Goal: Task Accomplishment & Management: Use online tool/utility

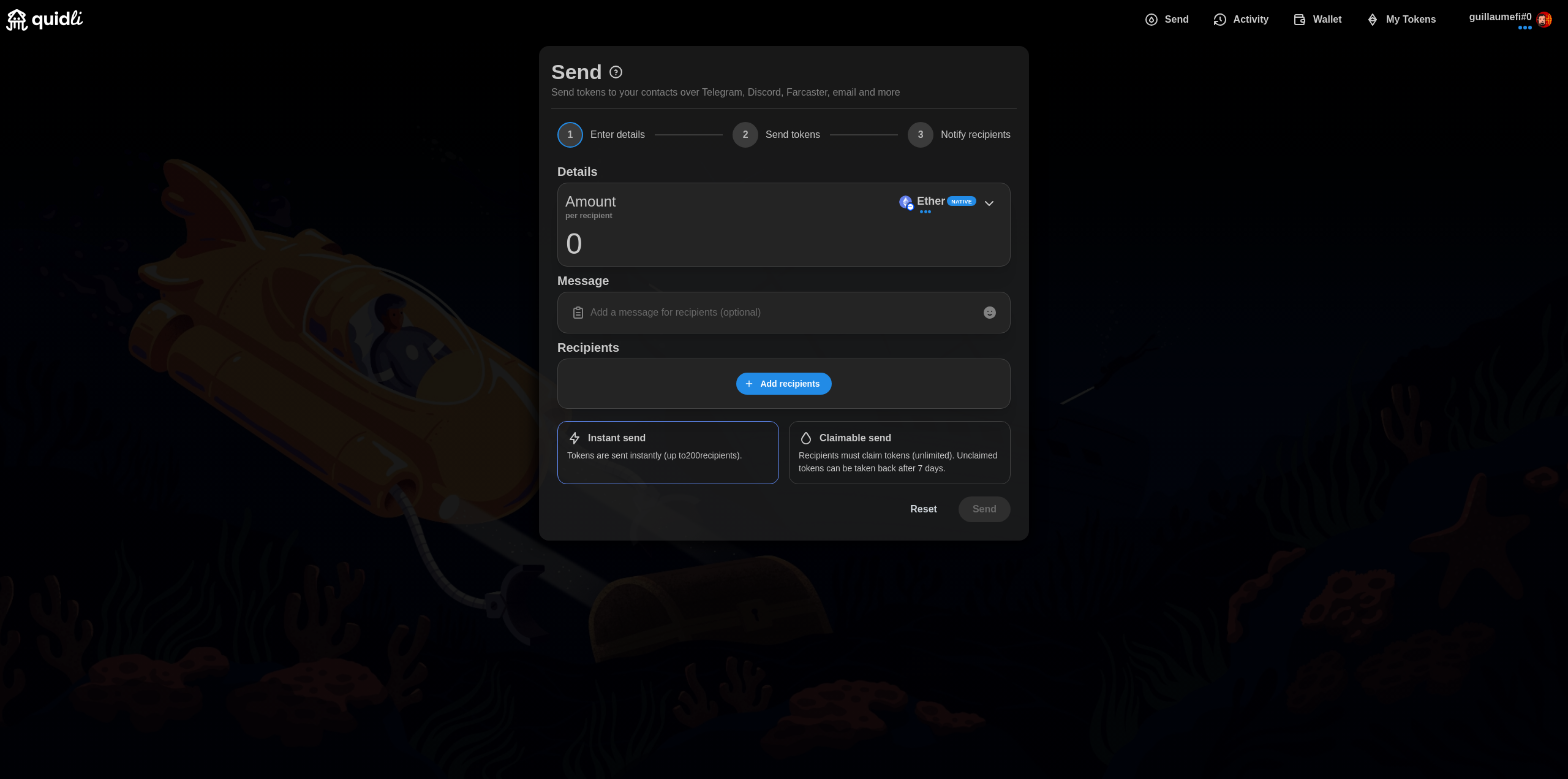
click at [1398, 32] on span "My Tokens" at bounding box center [1412, 19] width 50 height 24
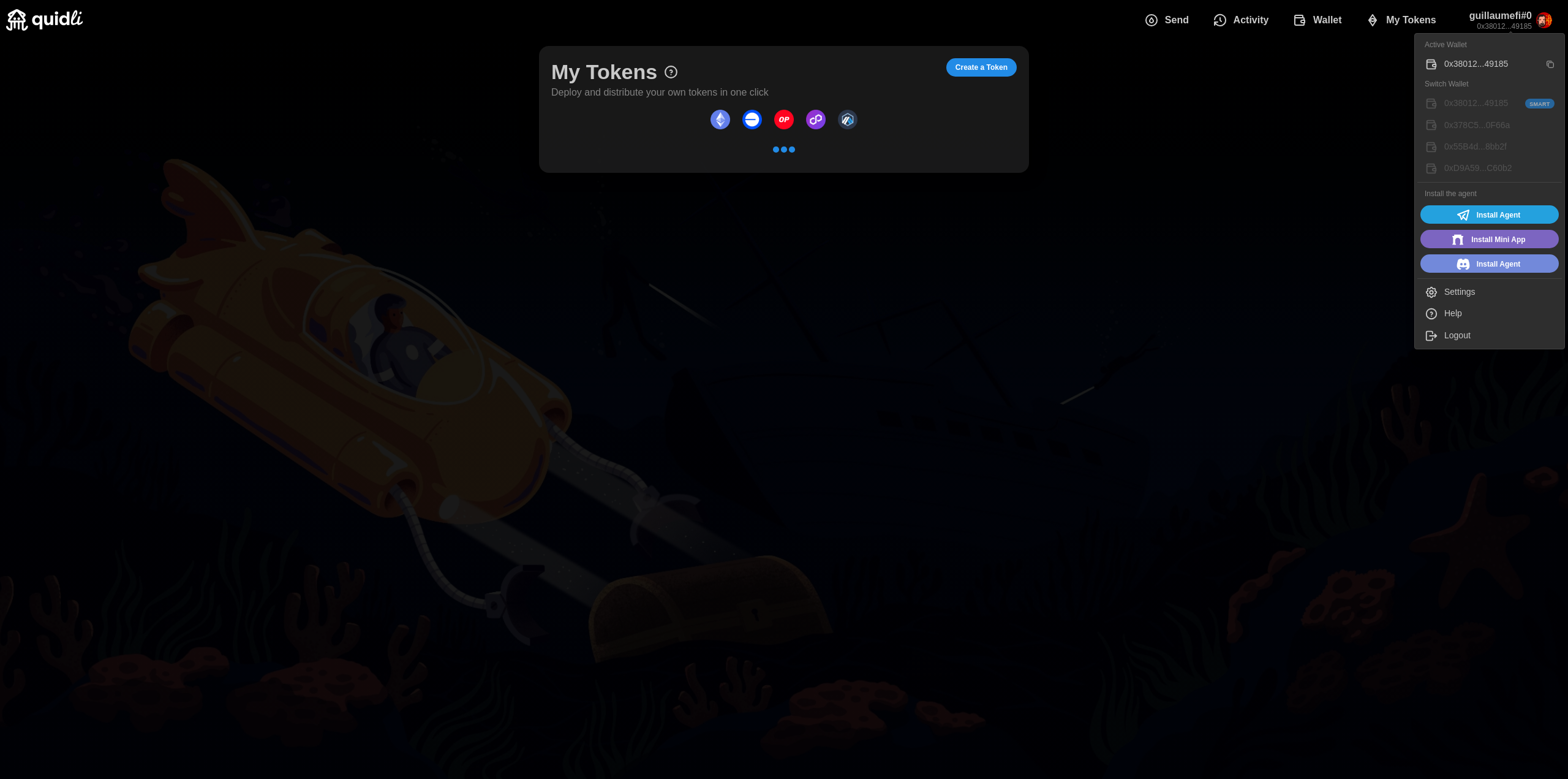
click at [1501, 15] on p "guillaumefi#0" at bounding box center [1501, 16] width 62 height 15
click at [1467, 335] on div "Logout" at bounding box center [1500, 335] width 110 height 13
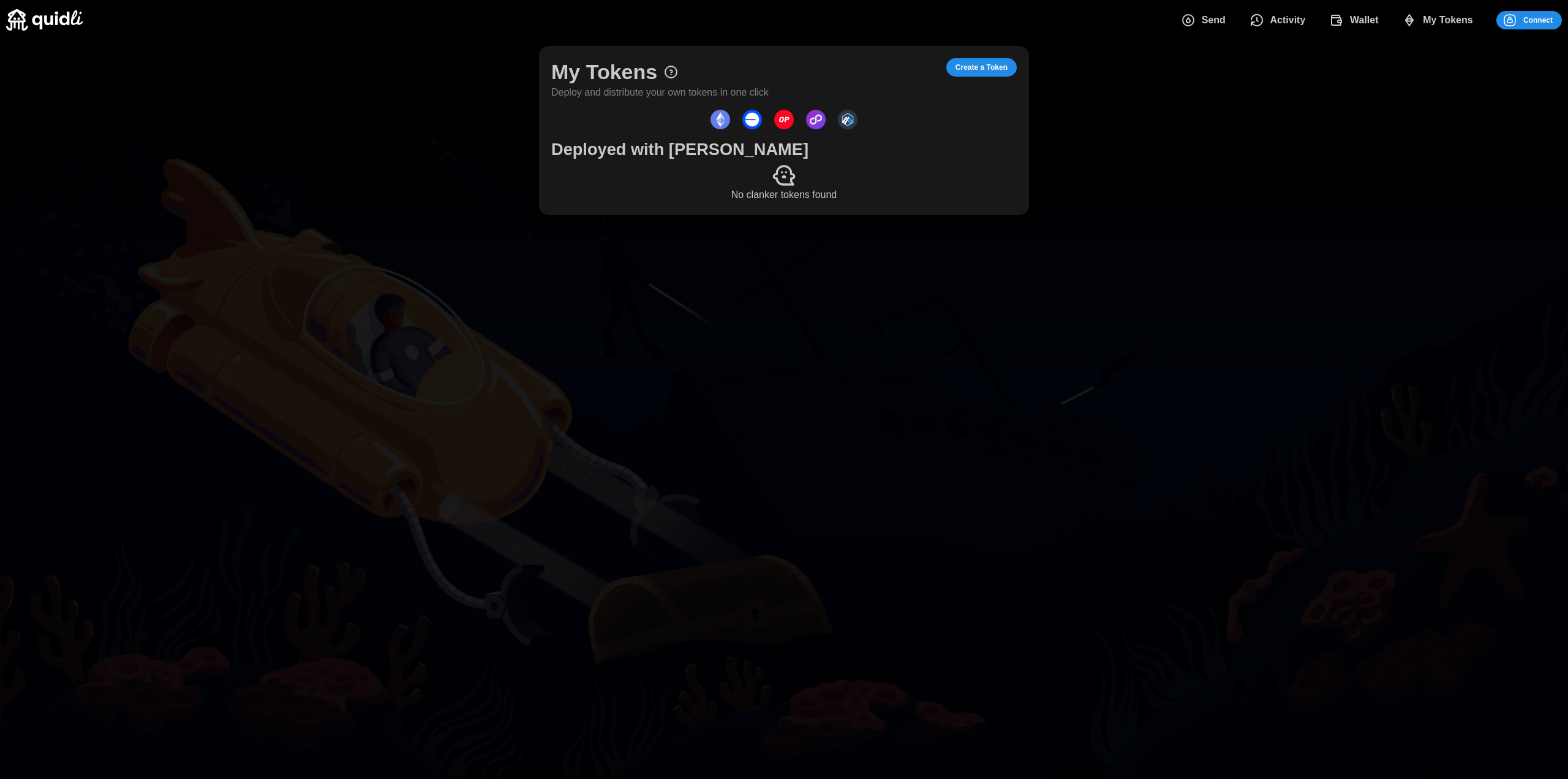
click at [1529, 24] on span "Connect" at bounding box center [1538, 20] width 29 height 17
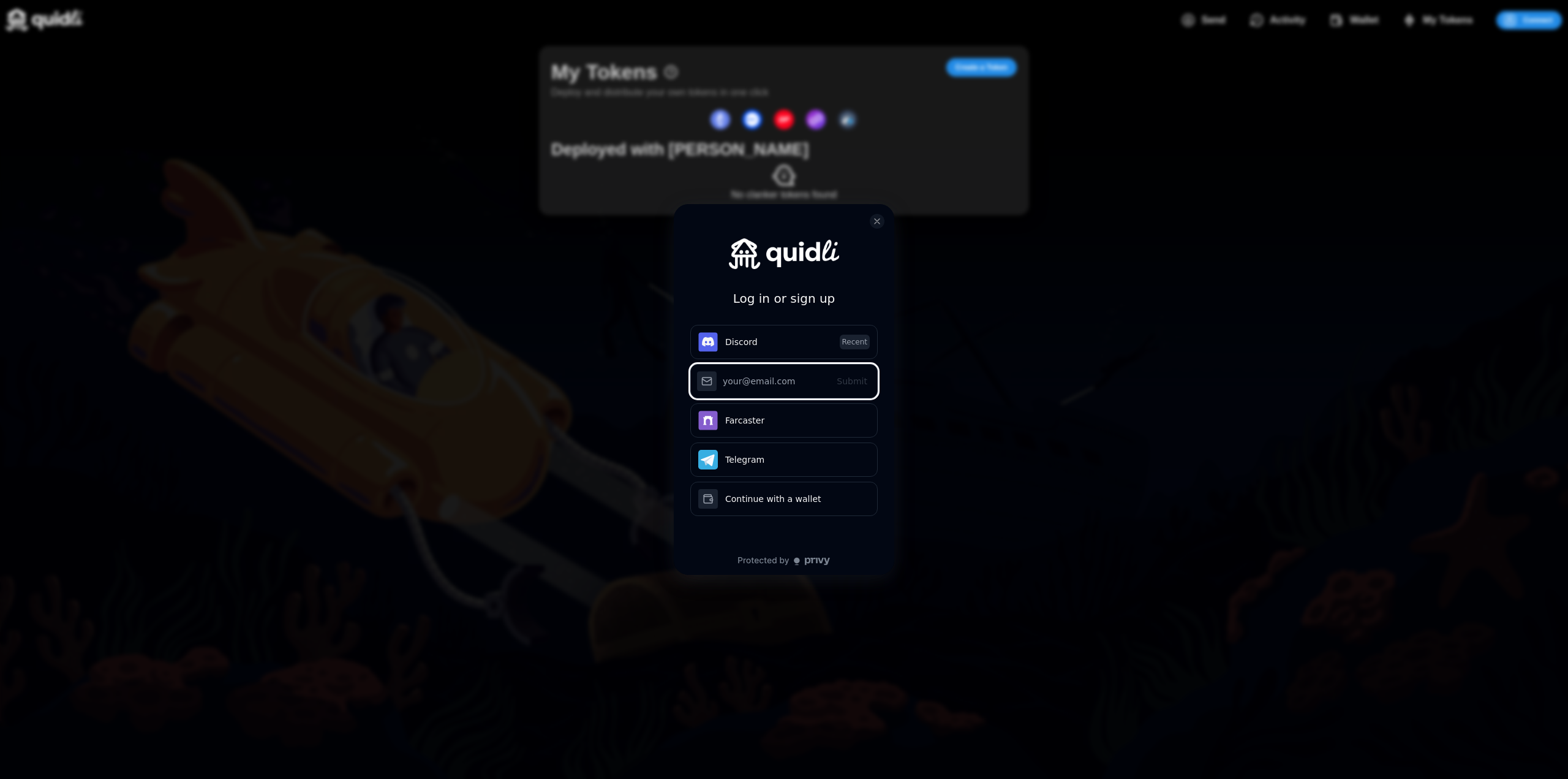
click at [757, 384] on input "Submit" at bounding box center [784, 380] width 187 height 34
type input "[PERSON_NAME][EMAIL_ADDRESS][DOMAIN_NAME]"
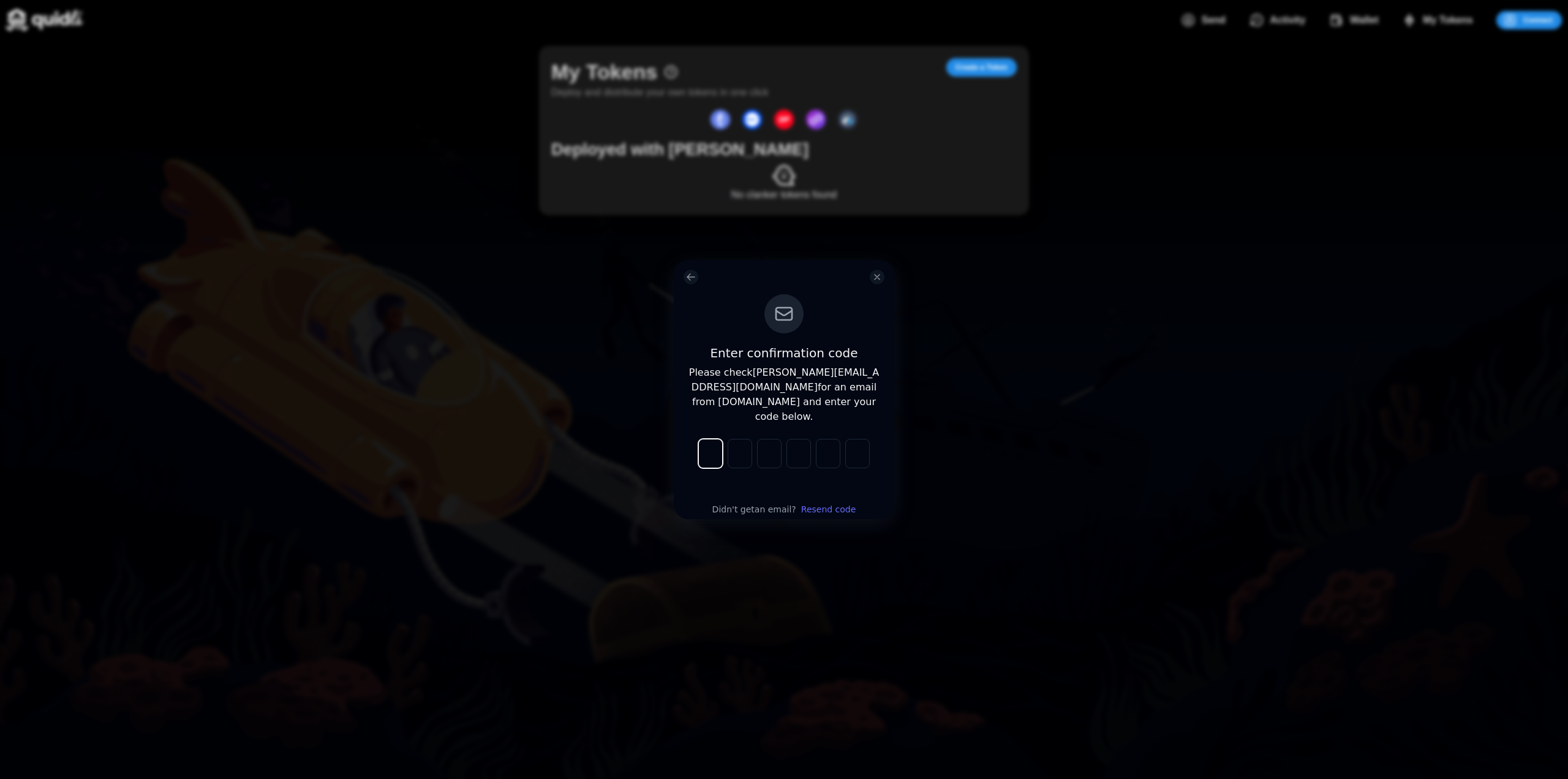
click at [712, 439] on input "log in or sign up" at bounding box center [710, 453] width 24 height 29
paste input "756882"
type input "7"
type input "5"
type input "6"
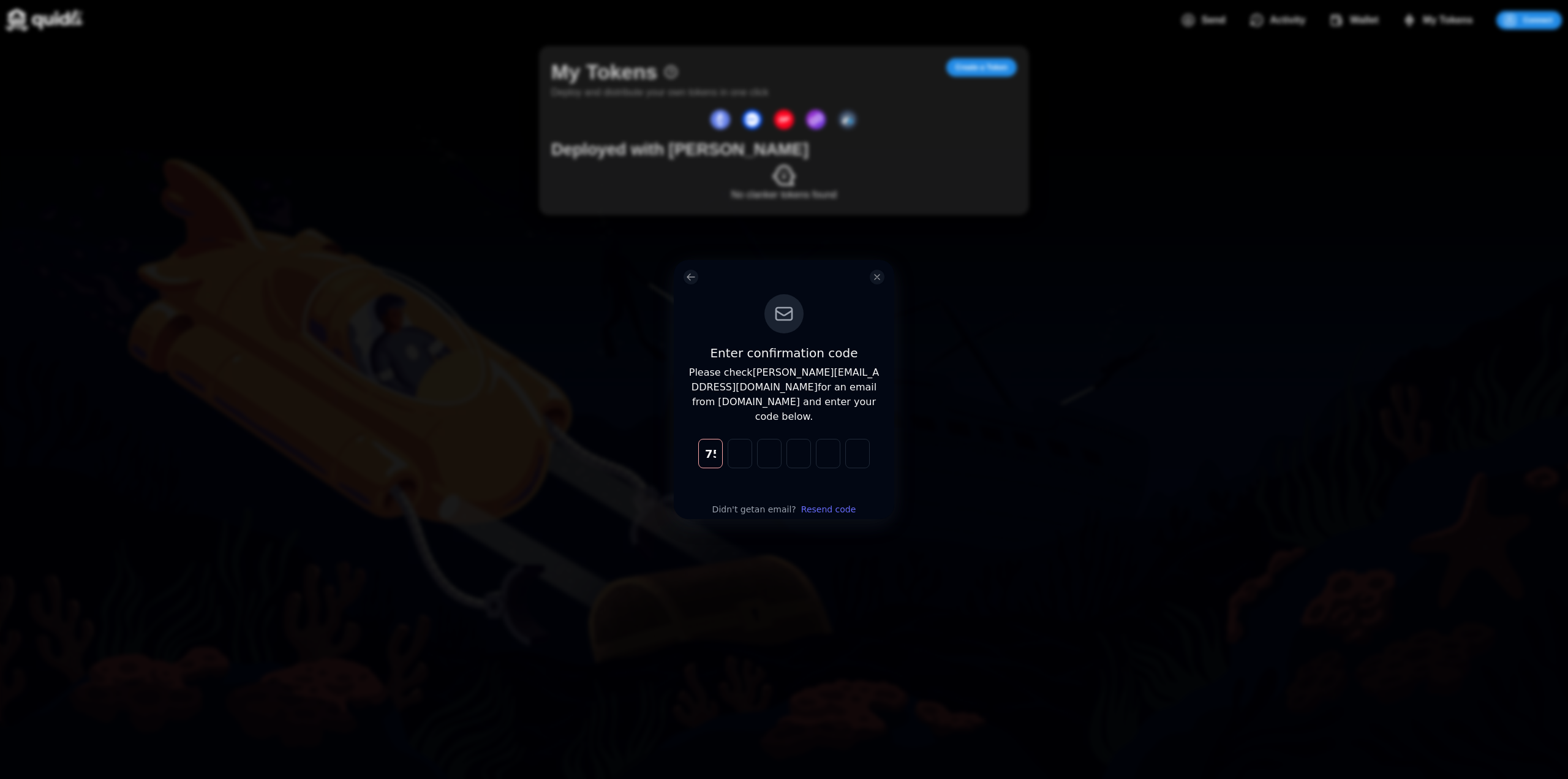
type input "8"
type input "2"
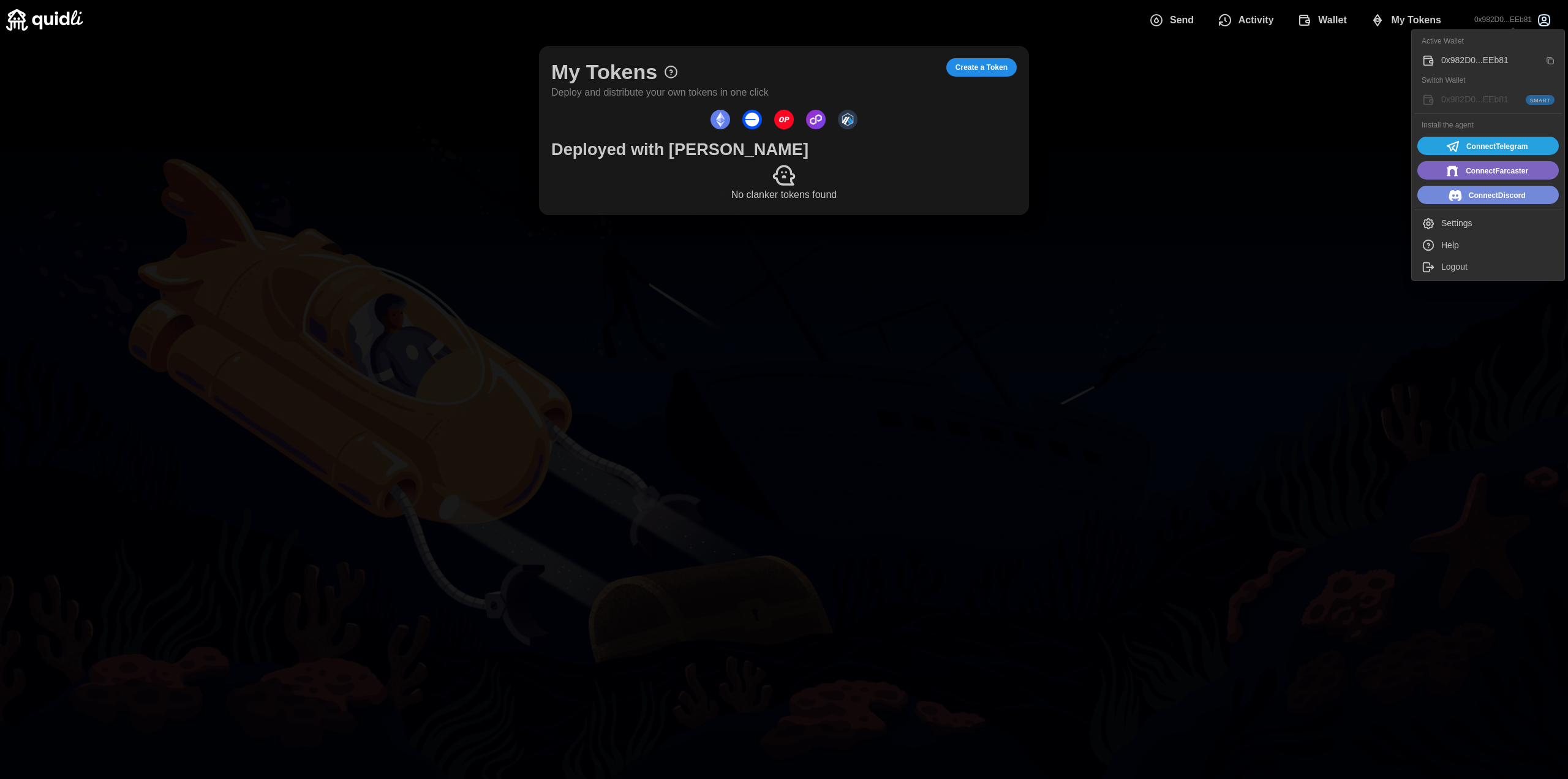
click at [1516, 24] on p "0x982D0...EEb81" at bounding box center [1503, 20] width 57 height 11
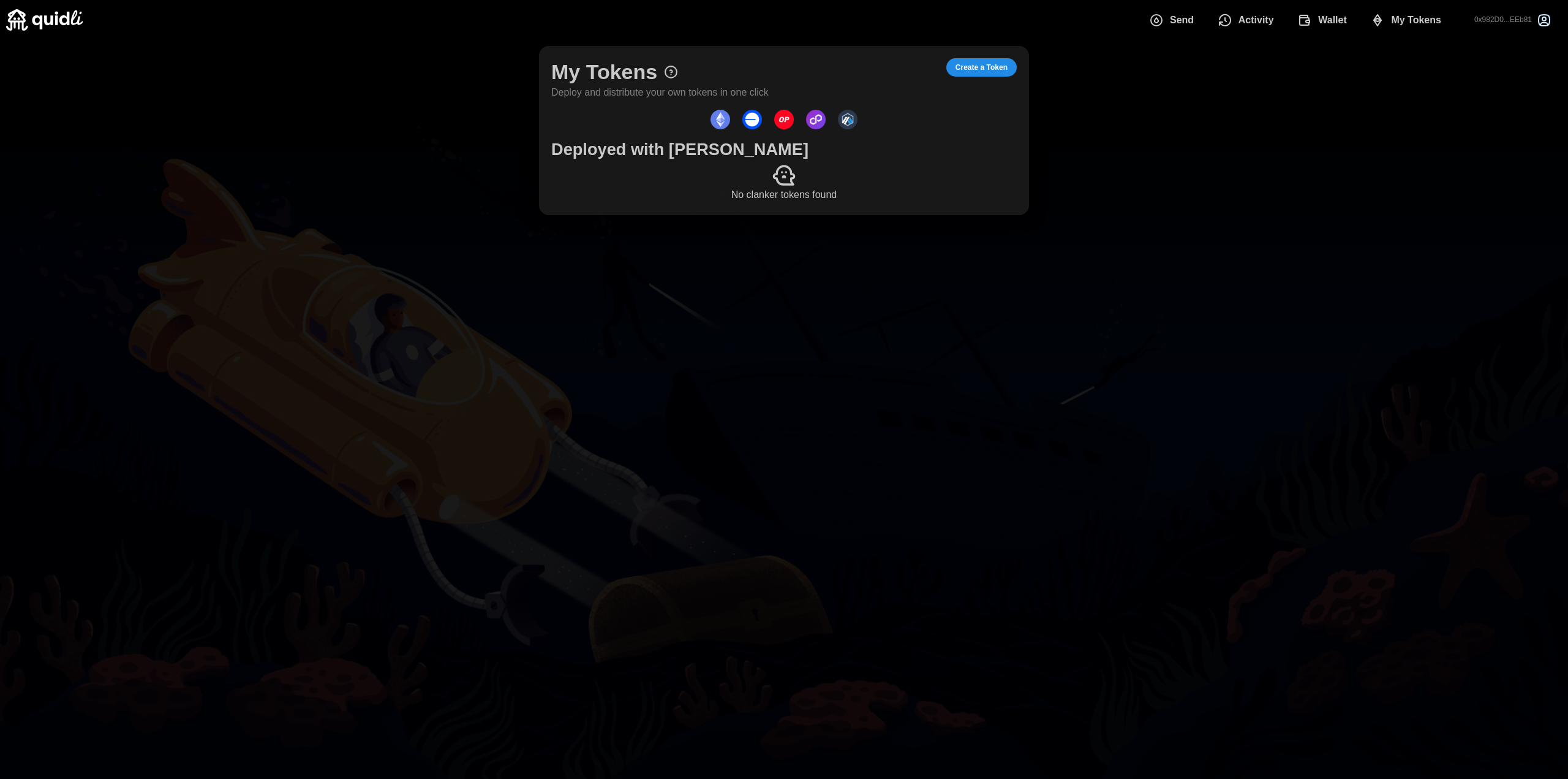
click at [976, 73] on span "Create a Token" at bounding box center [981, 67] width 52 height 17
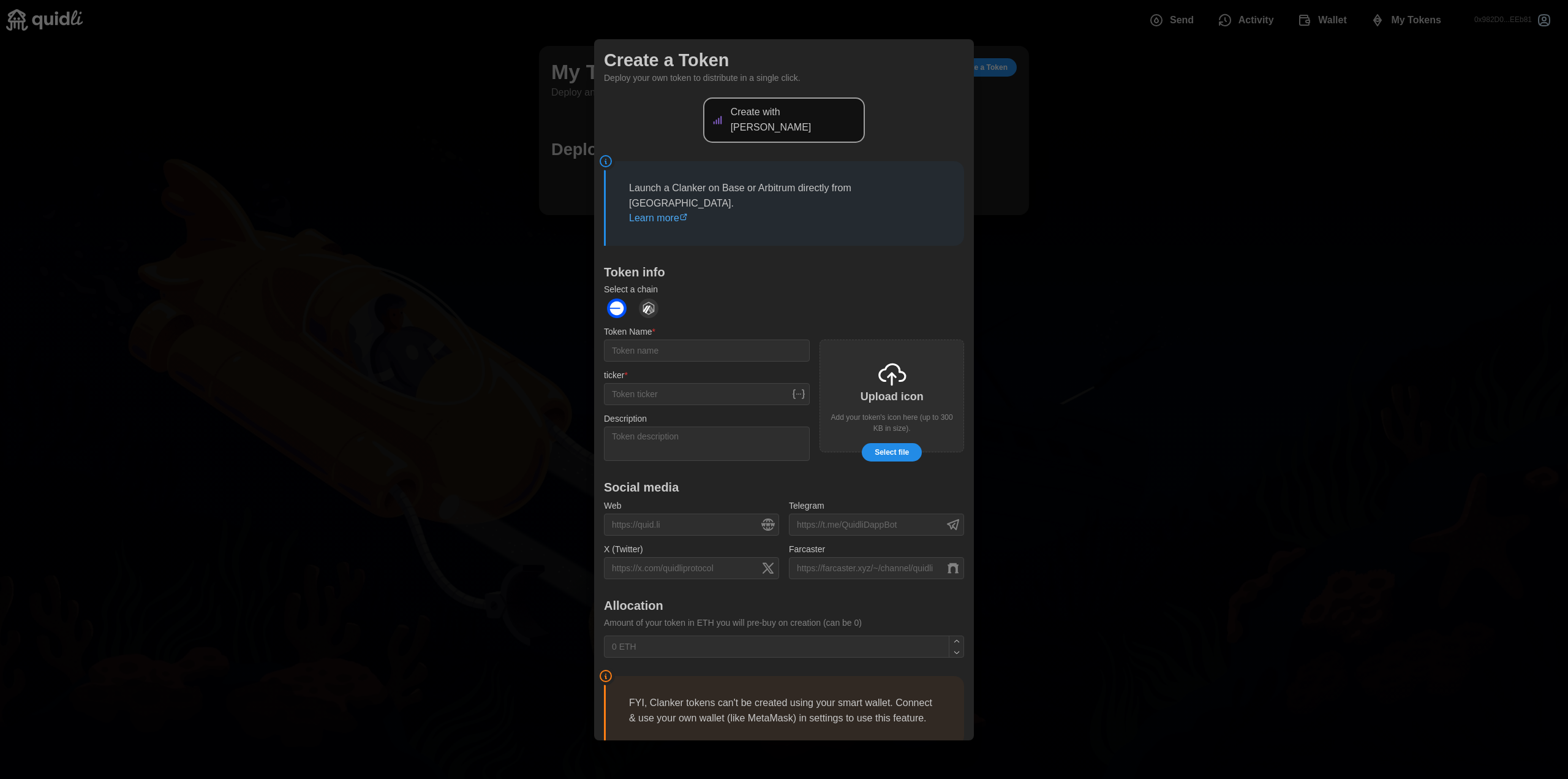
click at [1017, 126] on div at bounding box center [784, 390] width 1568 height 779
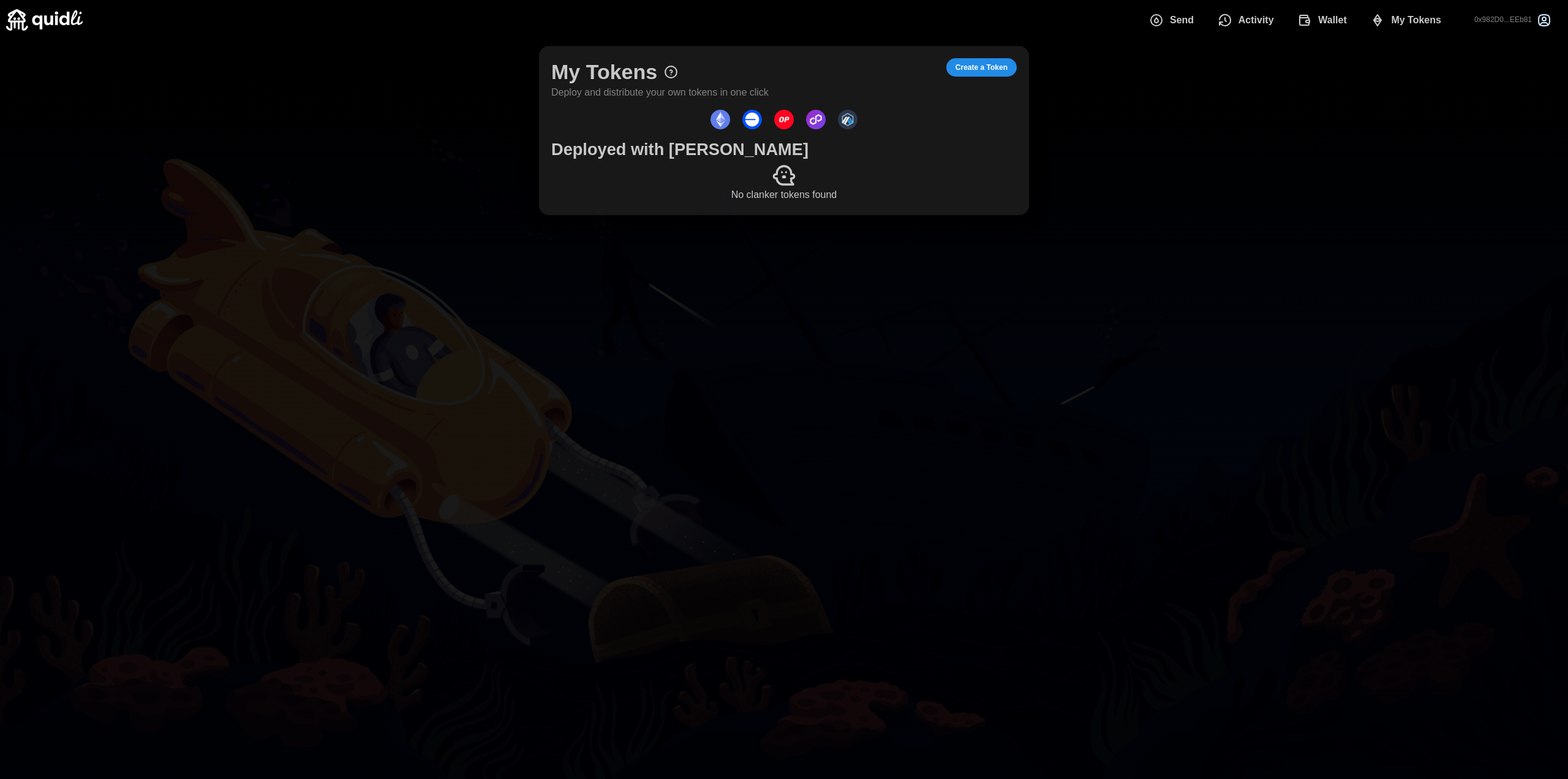
drag, startPoint x: 998, startPoint y: 386, endPoint x: 1026, endPoint y: 111, distance: 276.4
click at [1003, 383] on main "My Tokens Deploy and distribute your own tokens in one click Create a Token Dep…" at bounding box center [784, 390] width 1568 height 779
click at [1006, 64] on span "Create a Token" at bounding box center [981, 67] width 52 height 17
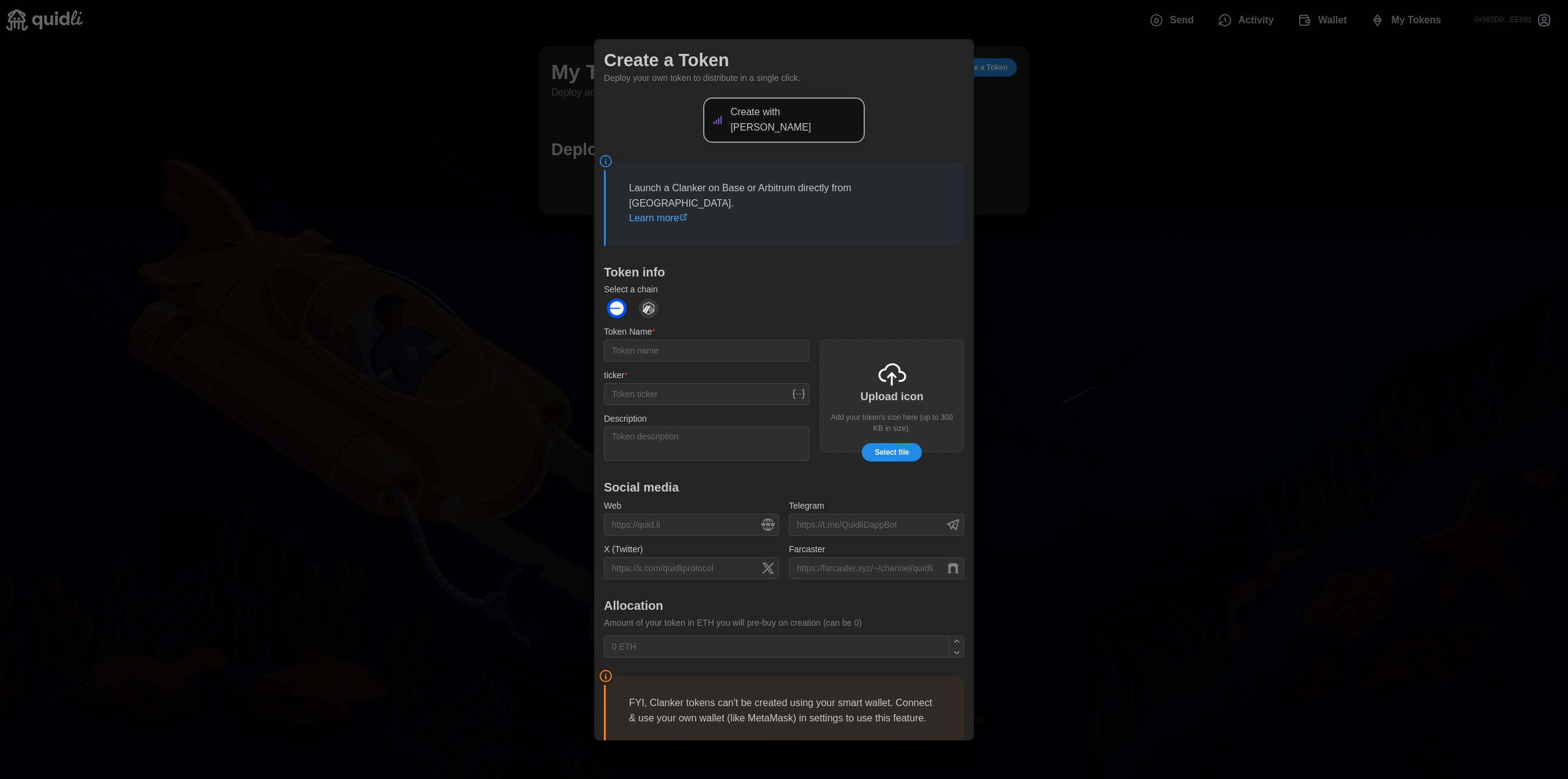
click at [891, 444] on span "Select file" at bounding box center [891, 452] width 34 height 17
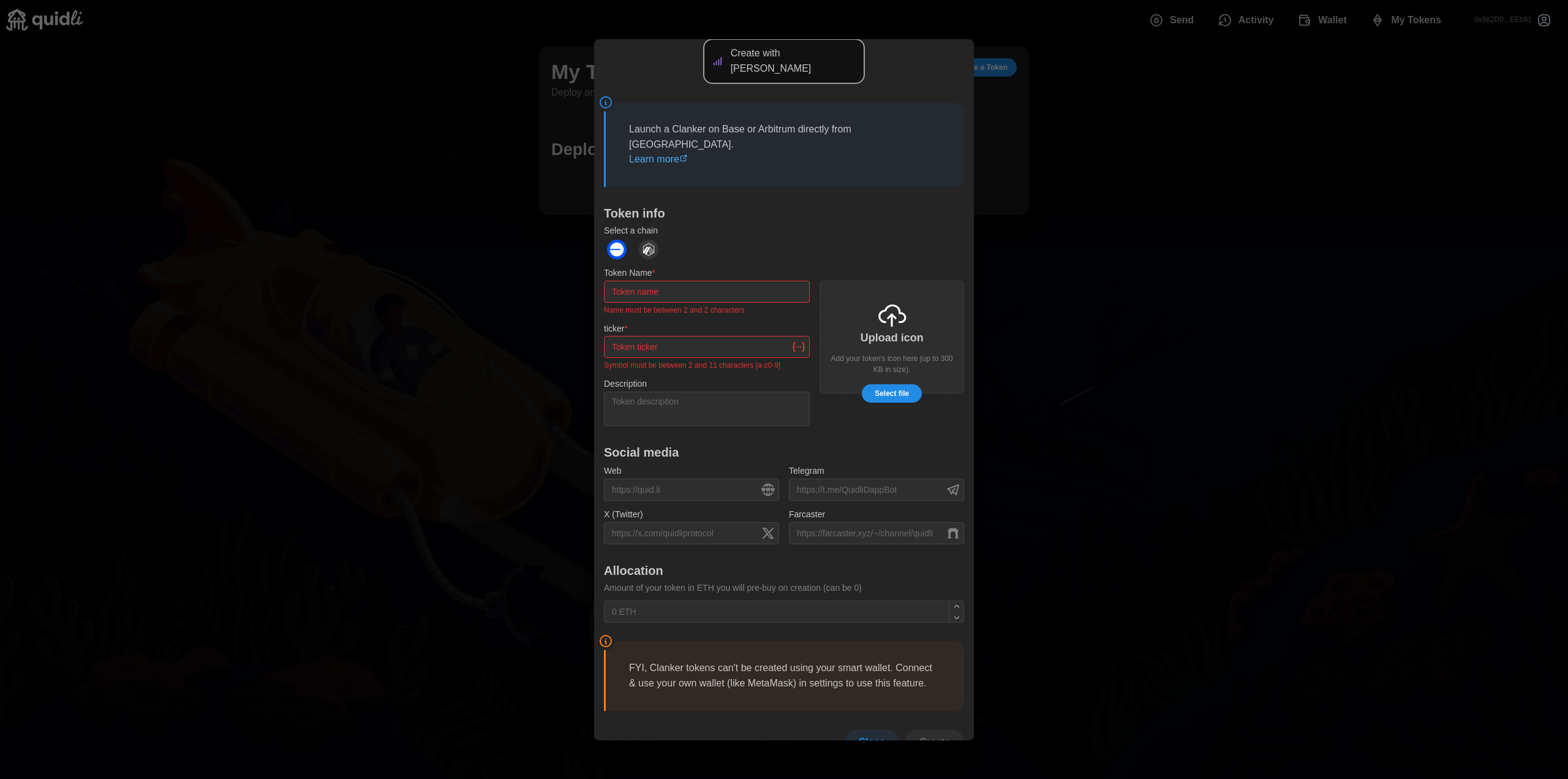
scroll to position [68, 0]
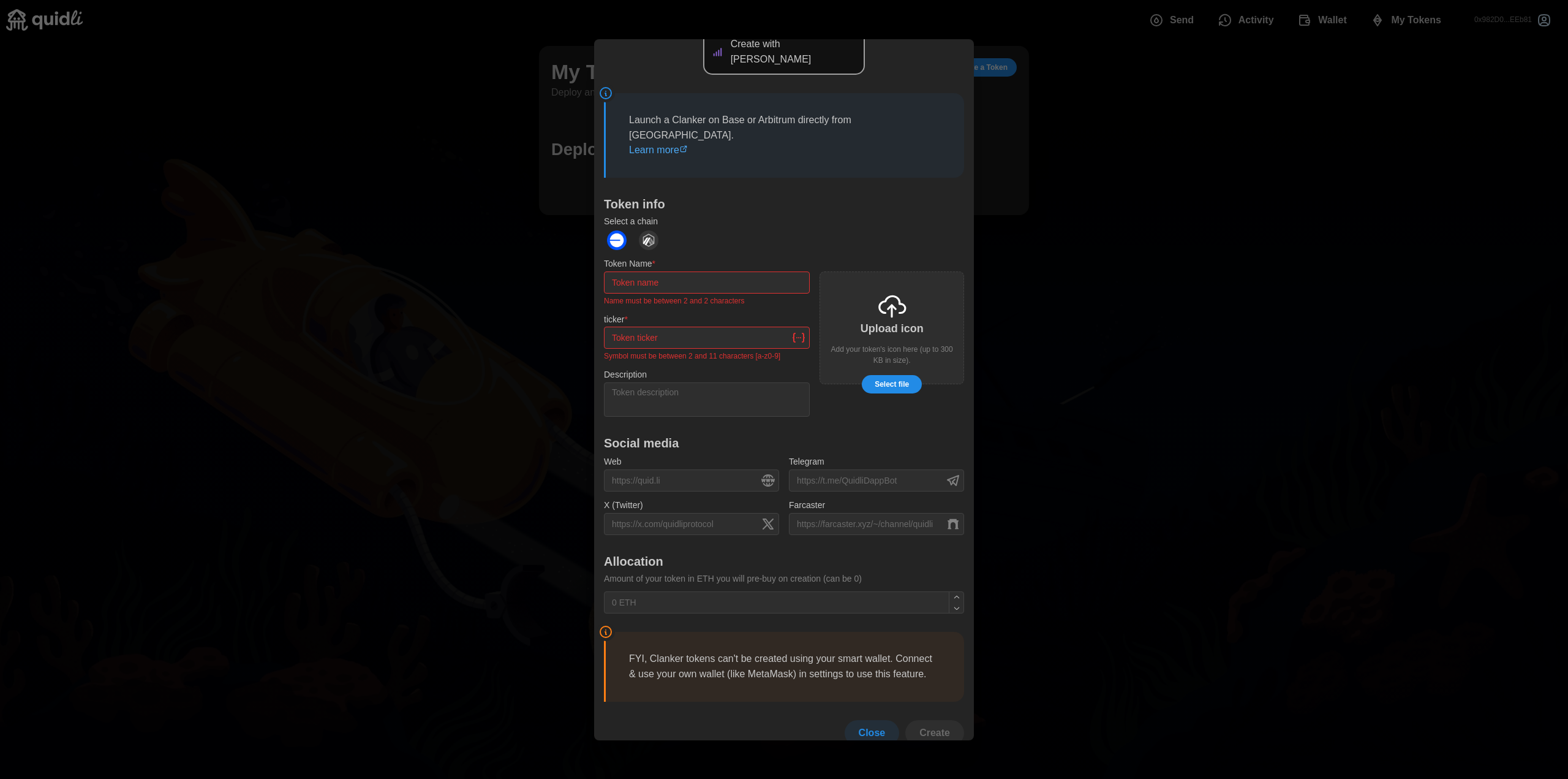
click at [885, 313] on div "Upload icon Add your token's icon here (up to 300 KB in size)." at bounding box center [892, 327] width 145 height 112
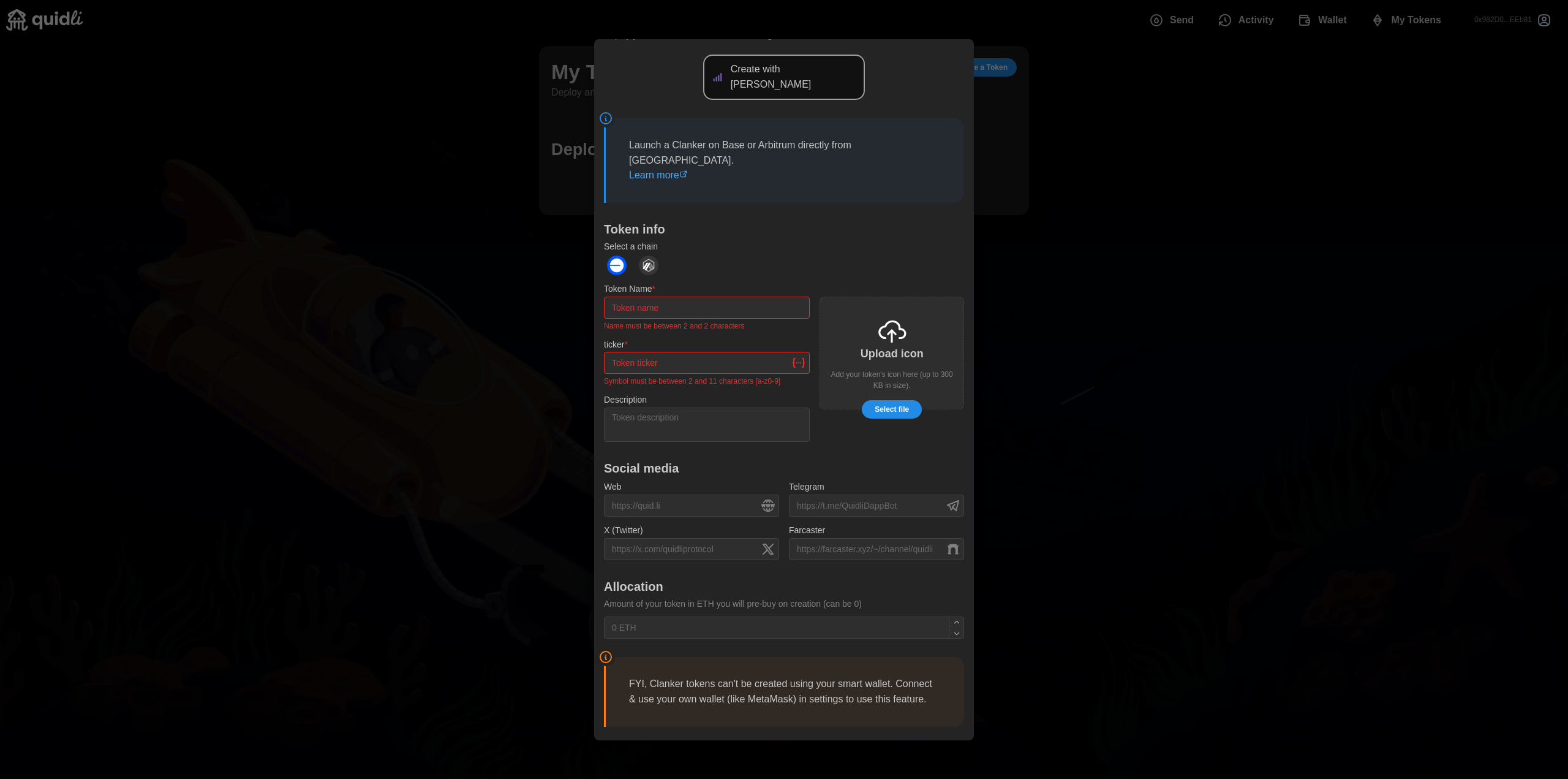
scroll to position [0, 0]
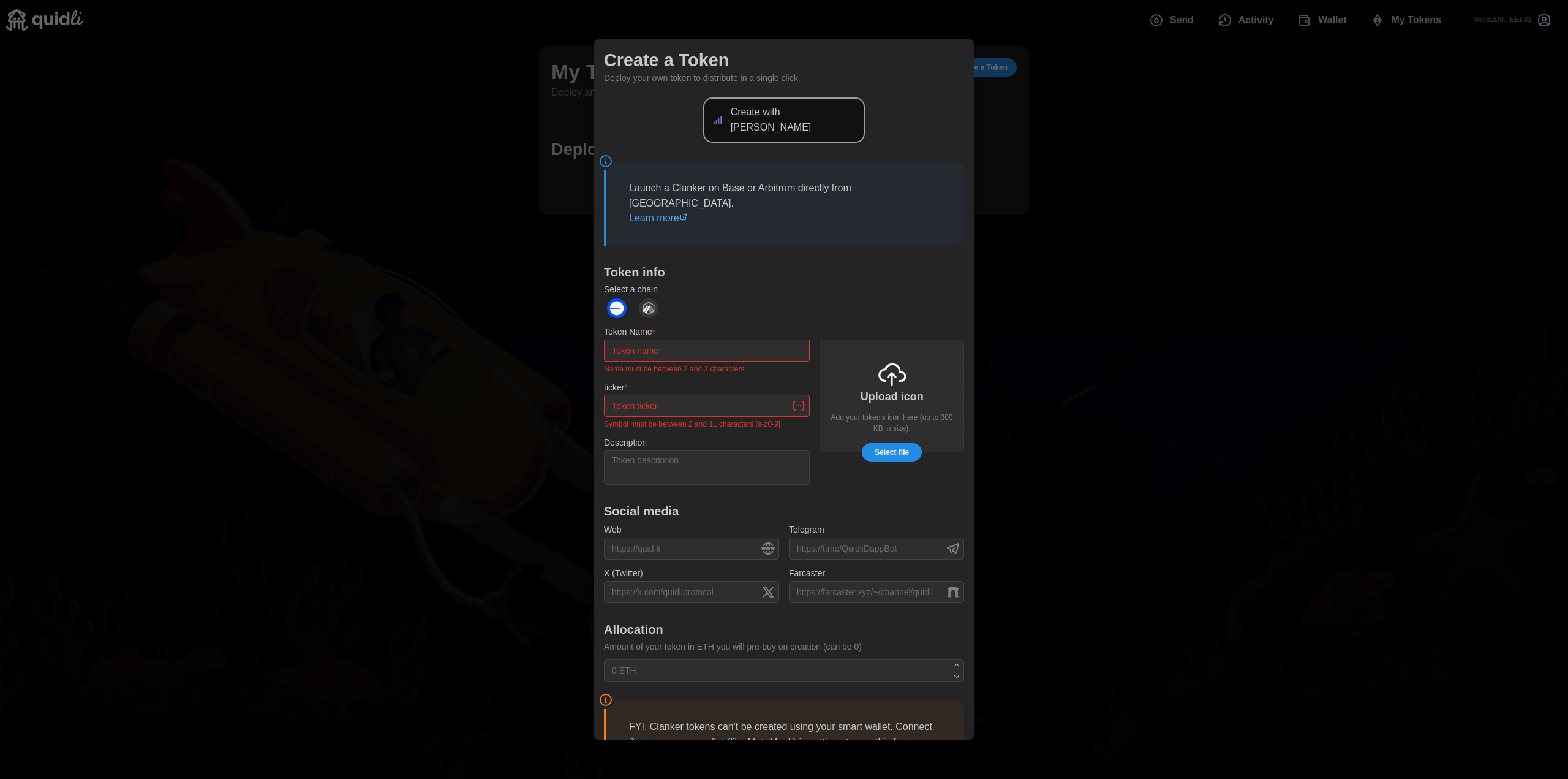
click at [652, 298] on img "dots" at bounding box center [649, 308] width 20 height 20
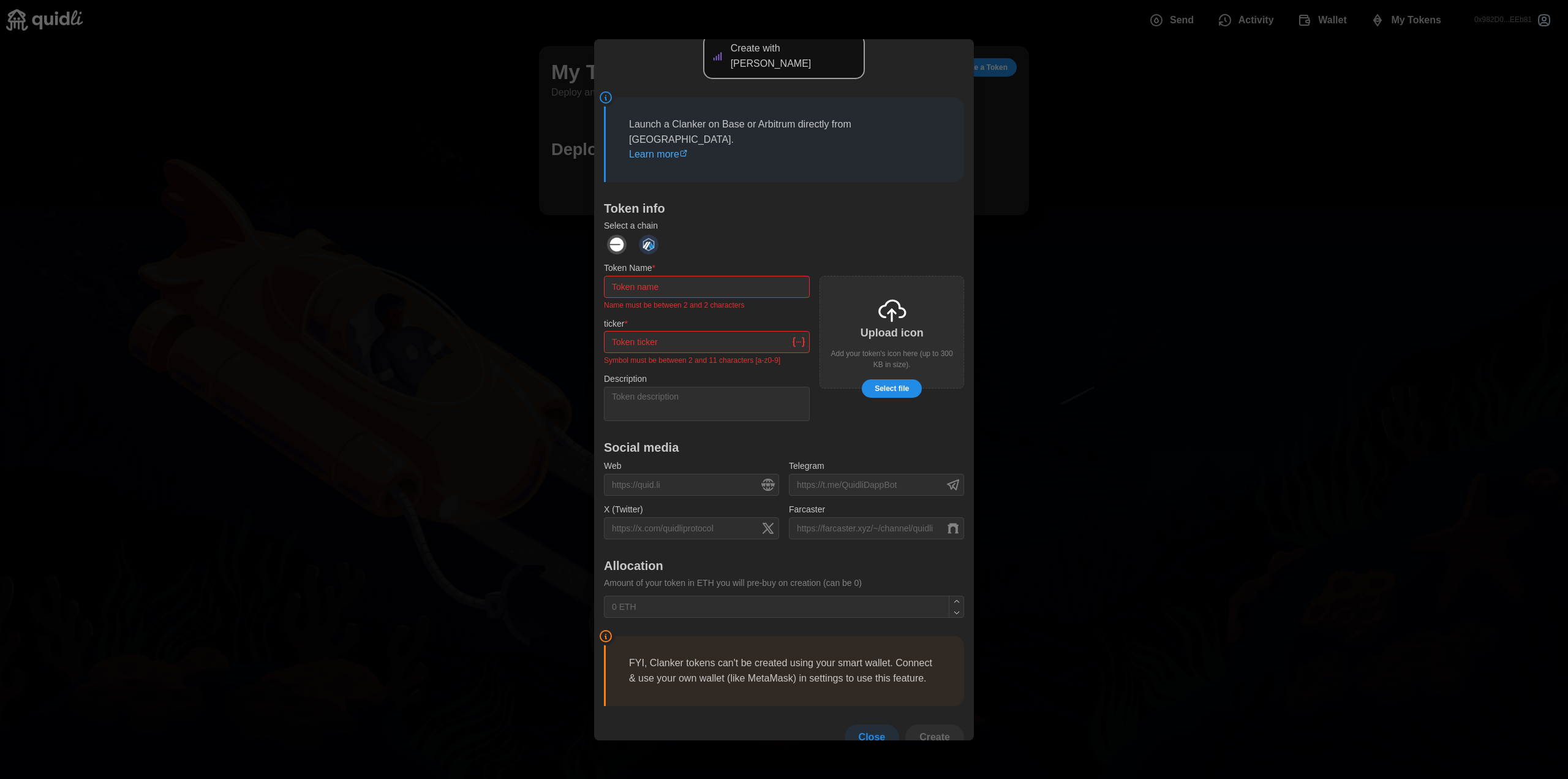
scroll to position [68, 0]
click at [1025, 479] on div at bounding box center [784, 390] width 1568 height 779
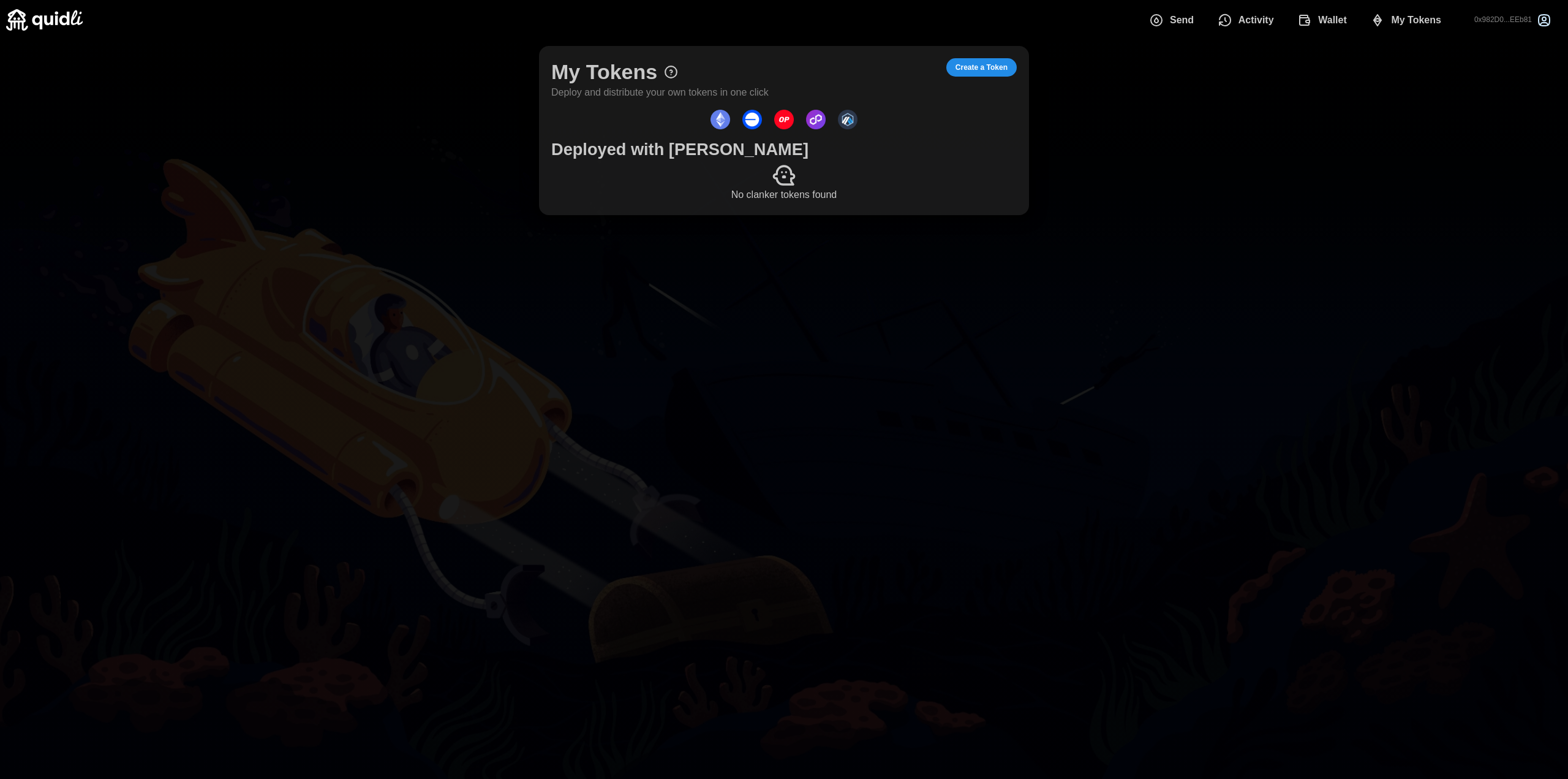
click at [1392, 22] on span "My Tokens" at bounding box center [1417, 20] width 50 height 24
click at [1319, 162] on div "My Tokens Deploy and distribute your own tokens in one click Create a Token Dep…" at bounding box center [784, 131] width 1568 height 181
click at [1416, 8] on span "My Tokens" at bounding box center [1417, 20] width 50 height 24
click at [960, 62] on span "Create a Token" at bounding box center [981, 67] width 52 height 17
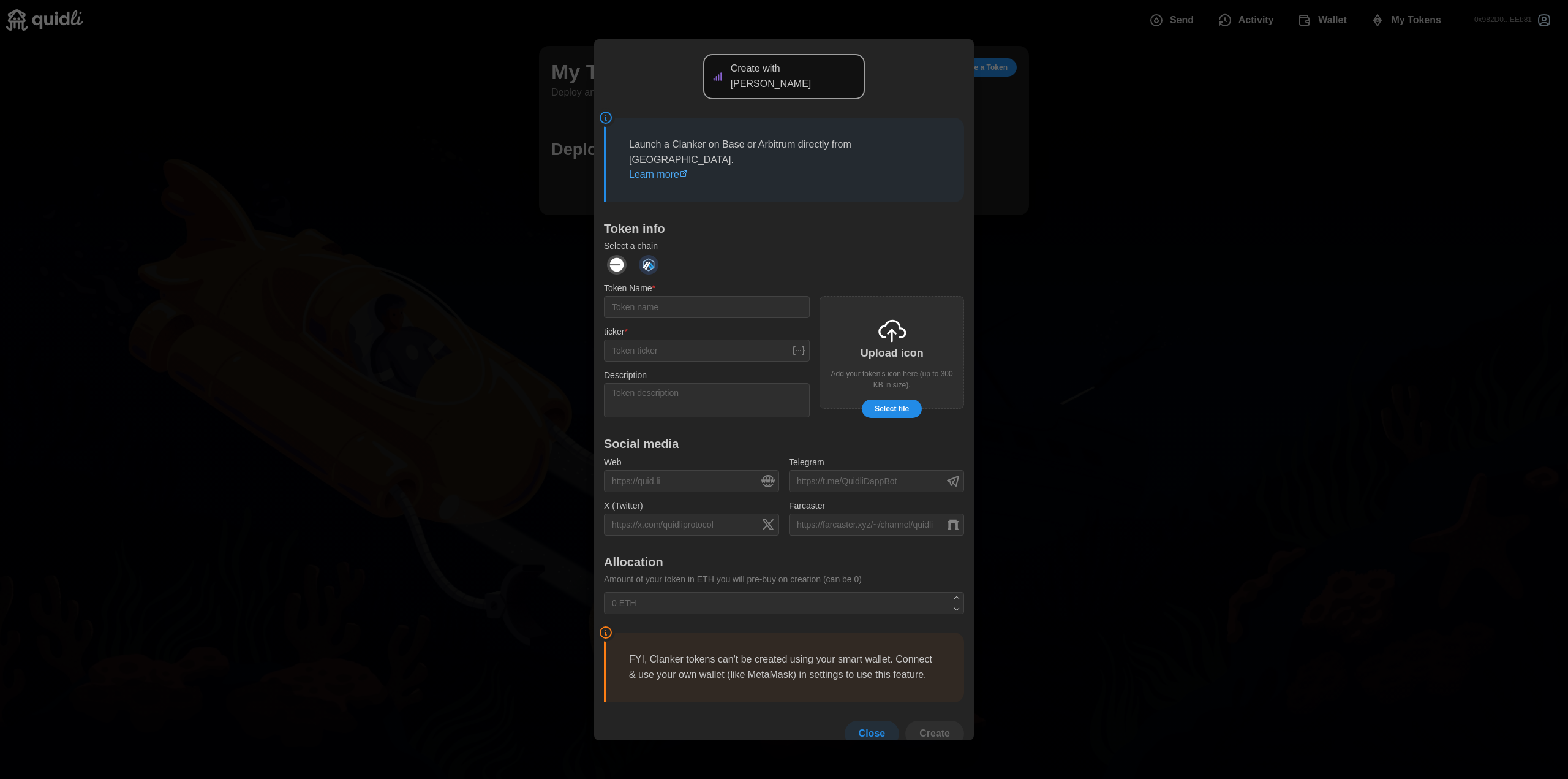
scroll to position [44, 0]
click at [890, 325] on div "Upload icon Add your token's icon here (up to 300 KB in size)." at bounding box center [892, 351] width 145 height 112
